Goal: Check status: Check status

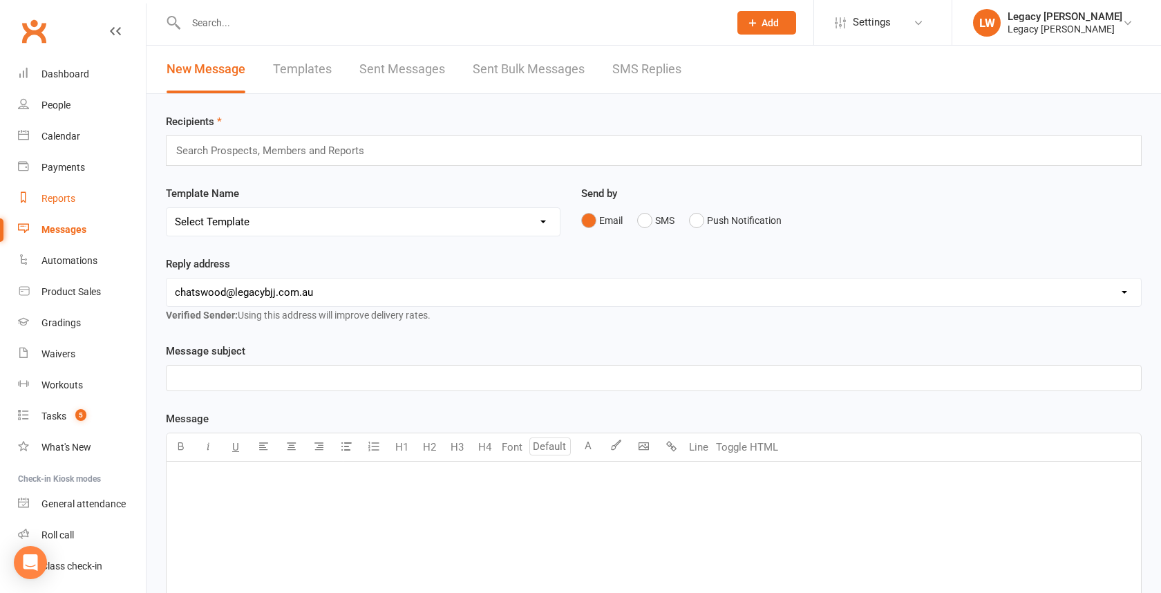
click at [57, 191] on link "Reports" at bounding box center [82, 198] width 128 height 31
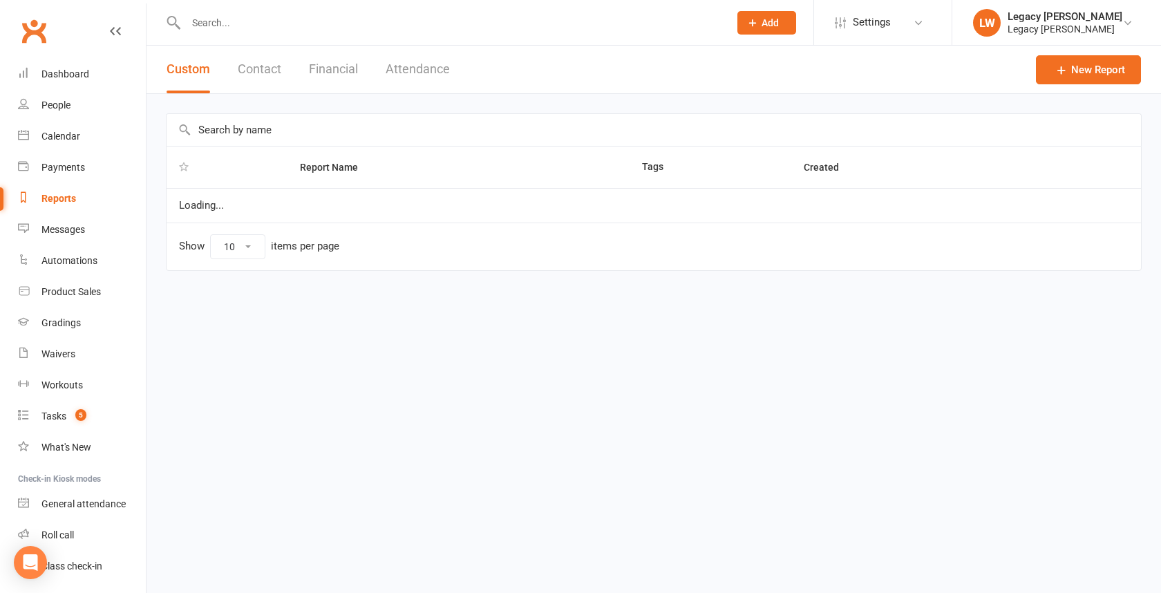
select select "100"
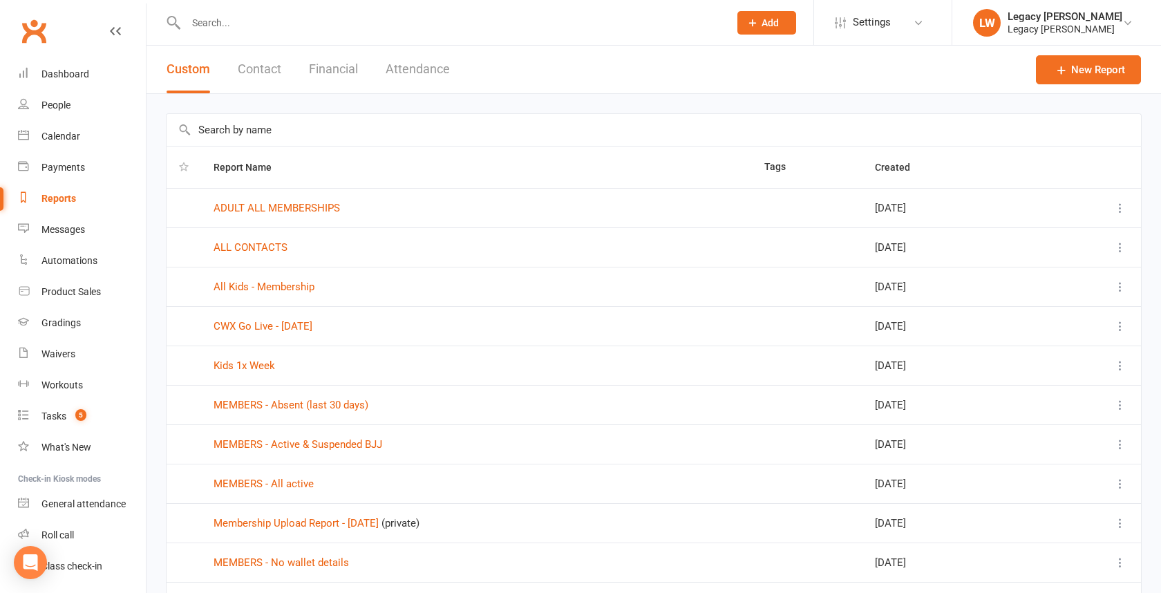
click at [410, 67] on button "Attendance" at bounding box center [418, 70] width 64 height 48
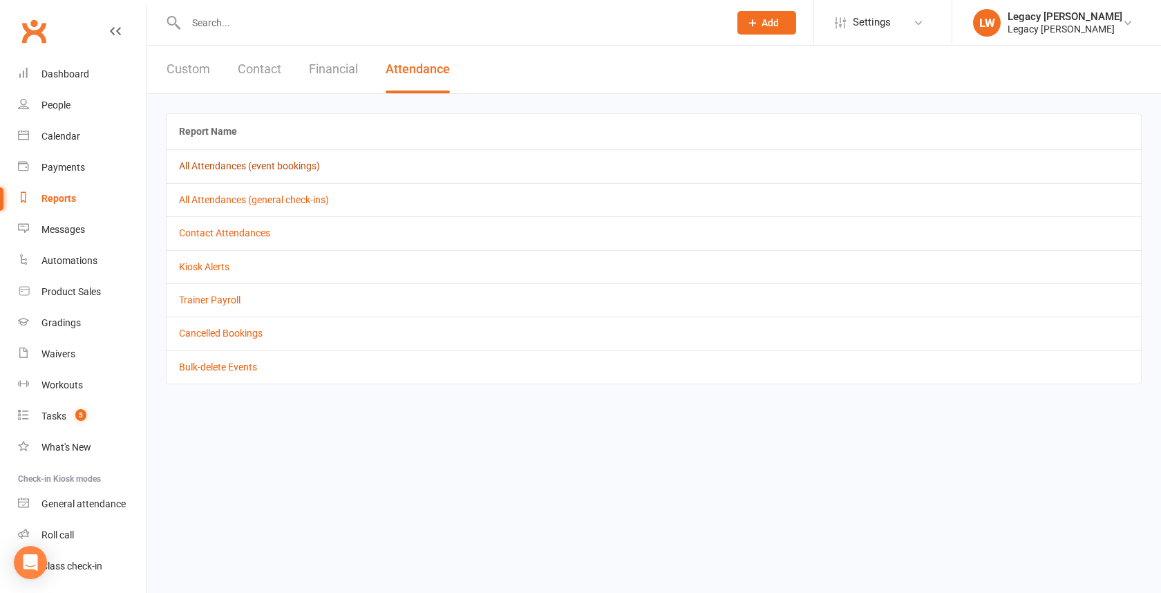
click at [294, 160] on link "All Attendances (event bookings)" at bounding box center [249, 165] width 141 height 11
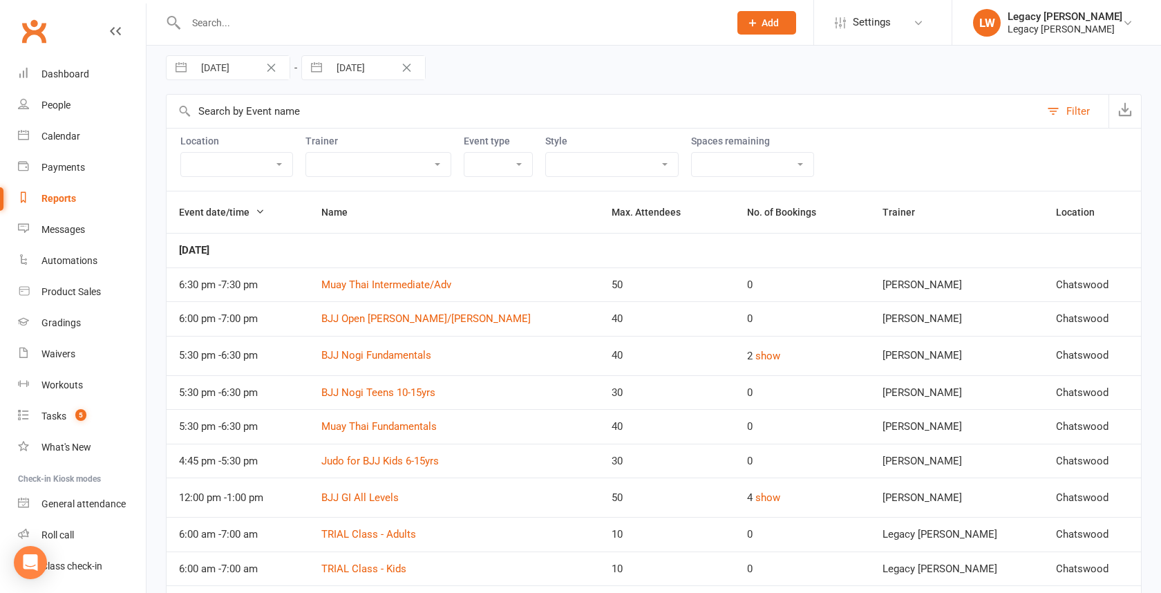
scroll to position [50, 0]
click at [563, 164] on select "Boxing Jiu Jitsu Kids Jiu Jitsu Kids MMA Kids Muay Thai MMA Muay Thai Trial Cla…" at bounding box center [612, 166] width 132 height 23
select select "2938"
click at [546, 155] on select "Boxing Jiu Jitsu Kids Jiu Jitsu Kids MMA Kids Muay Thai MMA Muay Thai Trial Cla…" at bounding box center [612, 166] width 132 height 23
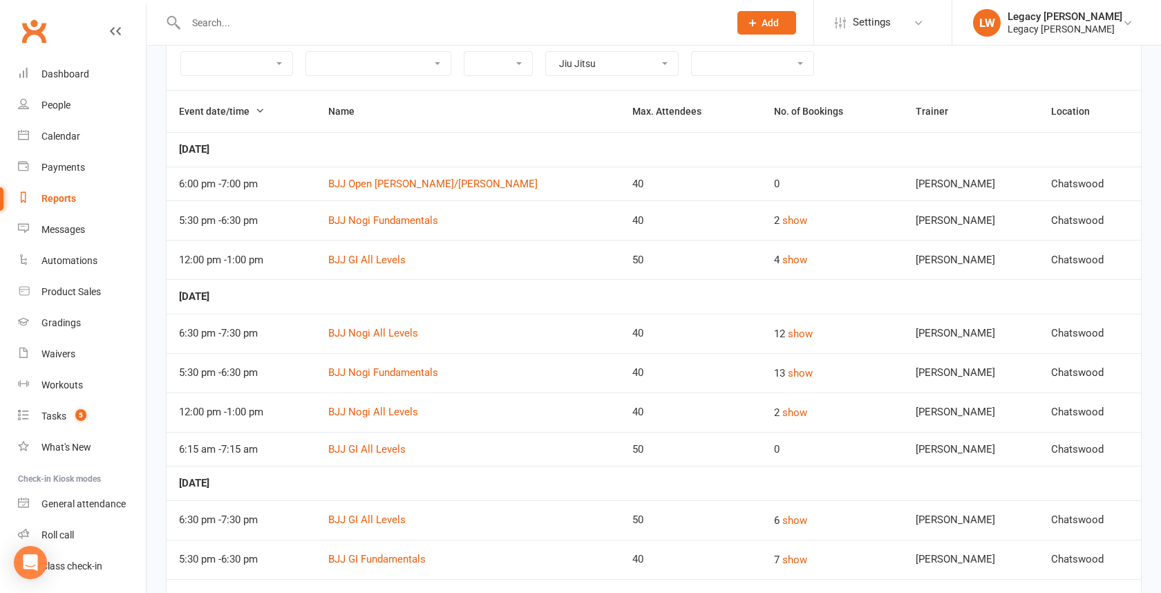
scroll to position [151, 0]
